Goal: Contribute content: Add original content to the website for others to see

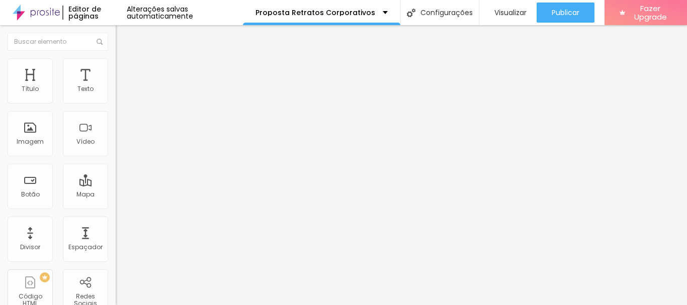
click at [116, 86] on span "Adicionar imagem" at bounding box center [148, 82] width 65 height 9
click at [125, 68] on span "Estilo" at bounding box center [133, 65] width 16 height 9
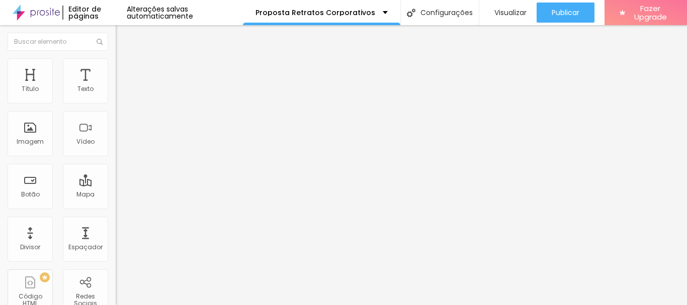
click at [125, 67] on span "Estilo" at bounding box center [133, 65] width 16 height 9
type input "5"
type input "18"
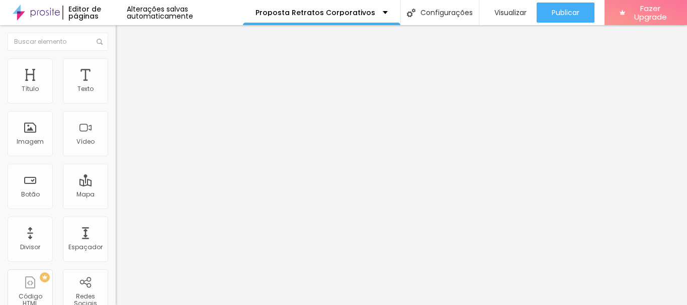
type input "20"
type input "21"
type input "23"
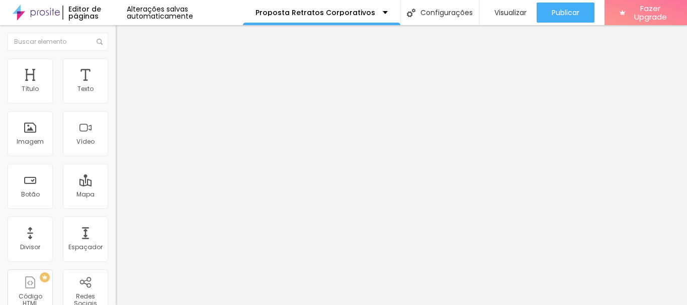
type input "23"
type input "25"
type input "26"
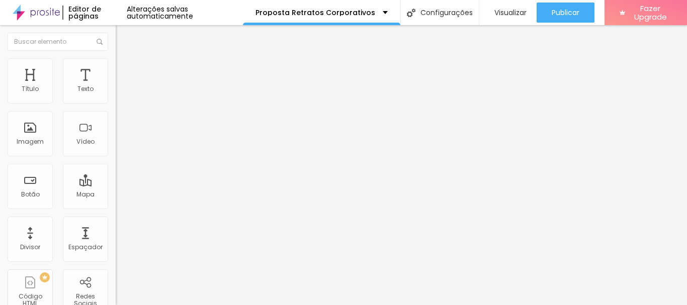
type input "30"
type input "31"
drag, startPoint x: 25, startPoint y: 128, endPoint x: 33, endPoint y: 128, distance: 8.6
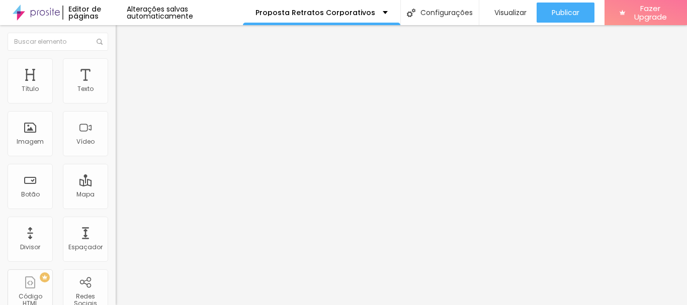
type input "31"
click at [116, 221] on input "range" at bounding box center [148, 225] width 65 height 8
click at [555, 12] on span "Publicar" at bounding box center [566, 13] width 28 height 8
click at [553, 9] on span "Publicar" at bounding box center [566, 13] width 28 height 8
click at [557, 11] on span "Publicar" at bounding box center [566, 13] width 28 height 8
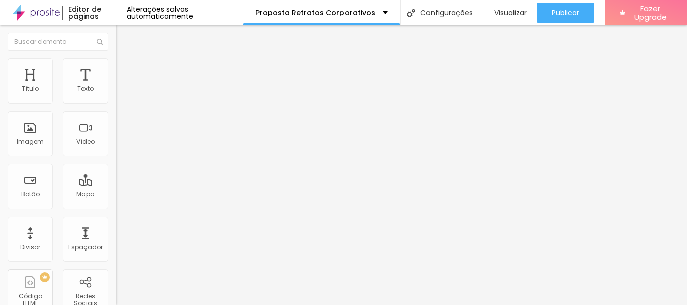
click at [554, 8] on div "Publicar" at bounding box center [566, 13] width 28 height 20
click at [545, 8] on button "Publicar" at bounding box center [565, 13] width 58 height 20
click at [562, 13] on span "Publicar" at bounding box center [566, 13] width 28 height 8
type input "36"
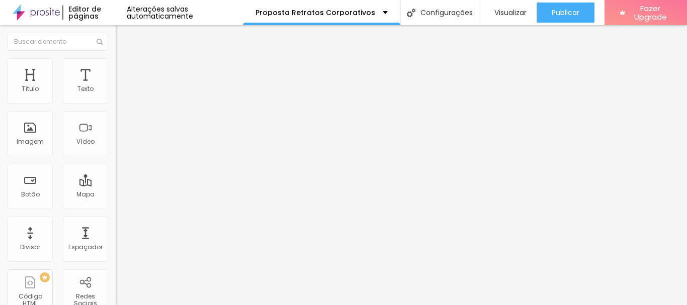
type input "37"
type input "39"
type input "38"
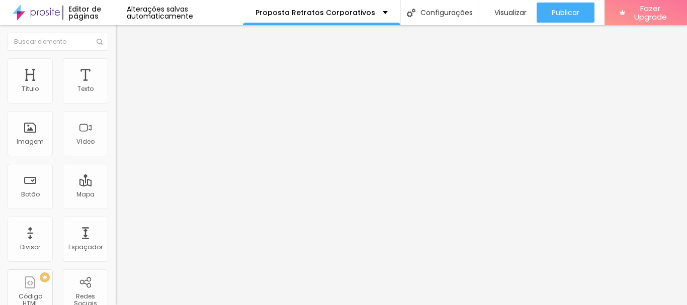
type input "38"
type input "37"
click at [116, 237] on input "range" at bounding box center [148, 241] width 65 height 8
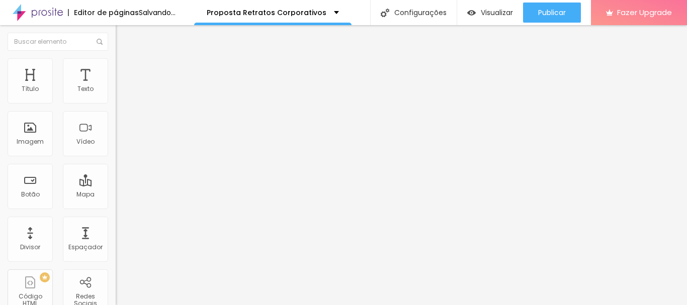
click at [566, 14] on span "Publicar" at bounding box center [552, 13] width 28 height 8
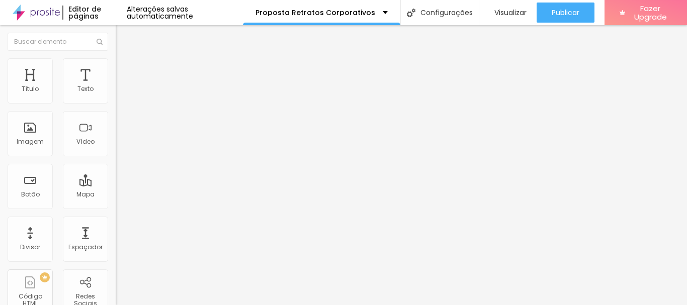
click at [566, 10] on span "Publicar" at bounding box center [566, 13] width 28 height 8
click at [116, 201] on input at bounding box center [184, 206] width 137 height 10
type input "[PERSON_NAME] fotografia"
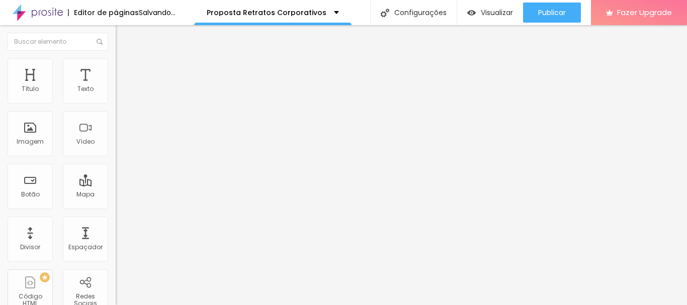
drag, startPoint x: 87, startPoint y: 108, endPoint x: 101, endPoint y: 102, distance: 14.4
click at [116, 201] on input "[PERSON_NAME] fotografia" at bounding box center [184, 206] width 137 height 10
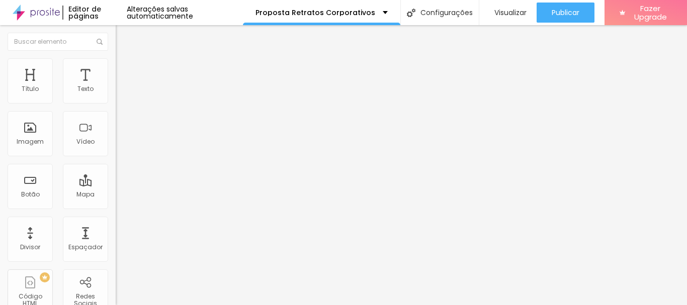
click at [508, 15] on span "Visualizar" at bounding box center [510, 13] width 32 height 8
click at [123, 36] on img "button" at bounding box center [127, 37] width 8 height 8
click at [123, 35] on img "button" at bounding box center [127, 37] width 8 height 8
click at [116, 290] on div at bounding box center [174, 290] width 116 height 0
click at [116, 290] on img at bounding box center [118, 292] width 5 height 5
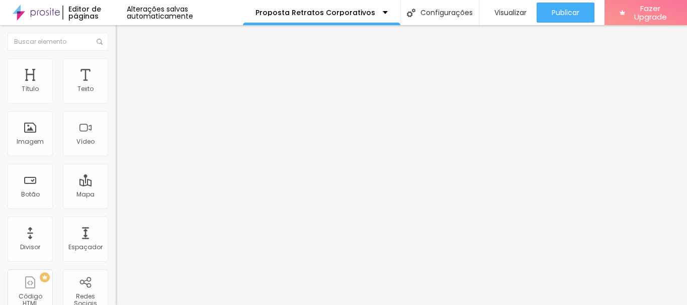
click at [116, 300] on img at bounding box center [118, 302] width 5 height 5
click at [116, 201] on input "[PERSON_NAME] fotografia" at bounding box center [184, 206] width 137 height 10
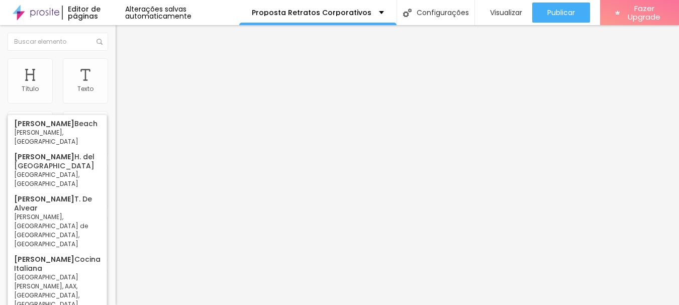
type input "m"
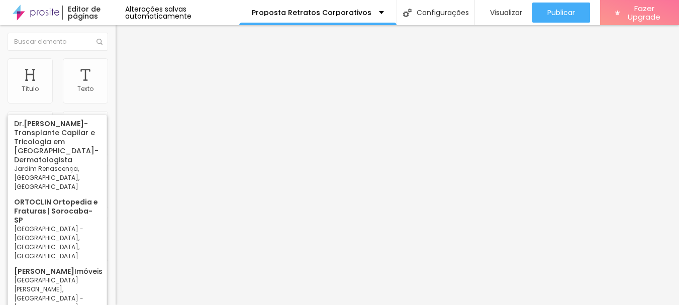
drag, startPoint x: 80, startPoint y: 106, endPoint x: 0, endPoint y: 102, distance: 80.6
click at [116, 102] on div "Encontre sua empresa [PERSON_NAME] o perfil da empresa pelo nome. Exibir inform…" at bounding box center [174, 196] width 116 height 236
paste input "[URL][DOMAIN_NAME]"
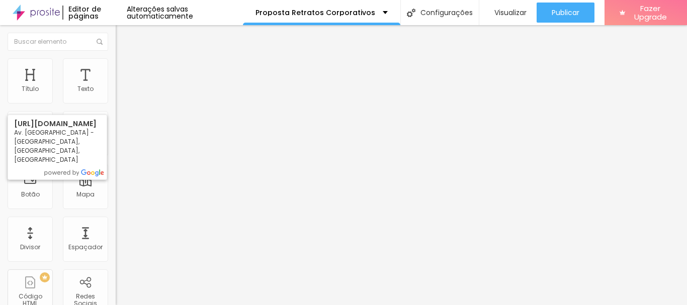
type input "h"
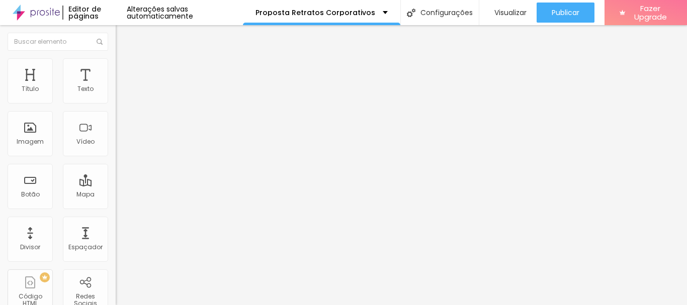
paste input "[PERSON_NAME] Fotografia"
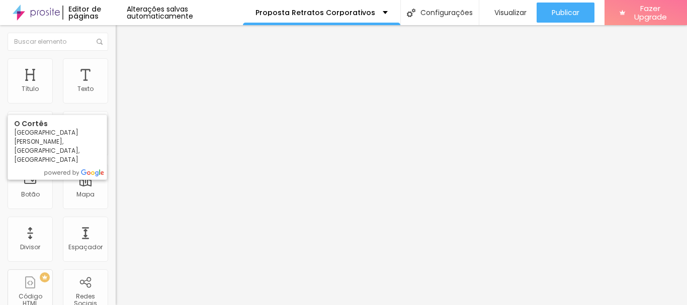
type input "Cortez Fotografia"
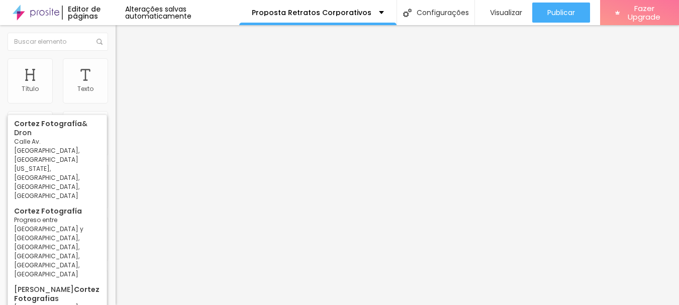
drag, startPoint x: 81, startPoint y: 102, endPoint x: 5, endPoint y: 108, distance: 76.6
click at [116, 107] on div "Encontre sua empresa Cortez Fotografia Procure o perfil da empresa pelo nome. E…" at bounding box center [174, 196] width 116 height 236
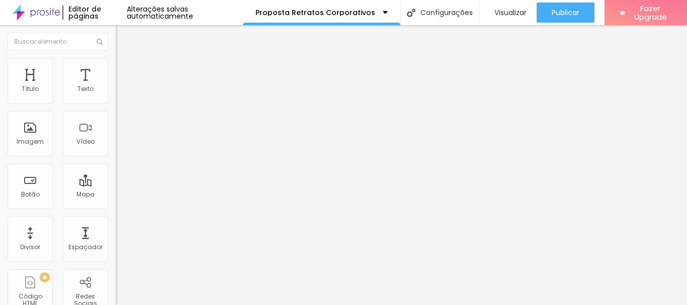
click at [559, 11] on span "Publicar" at bounding box center [566, 13] width 28 height 8
